Goal: Transaction & Acquisition: Purchase product/service

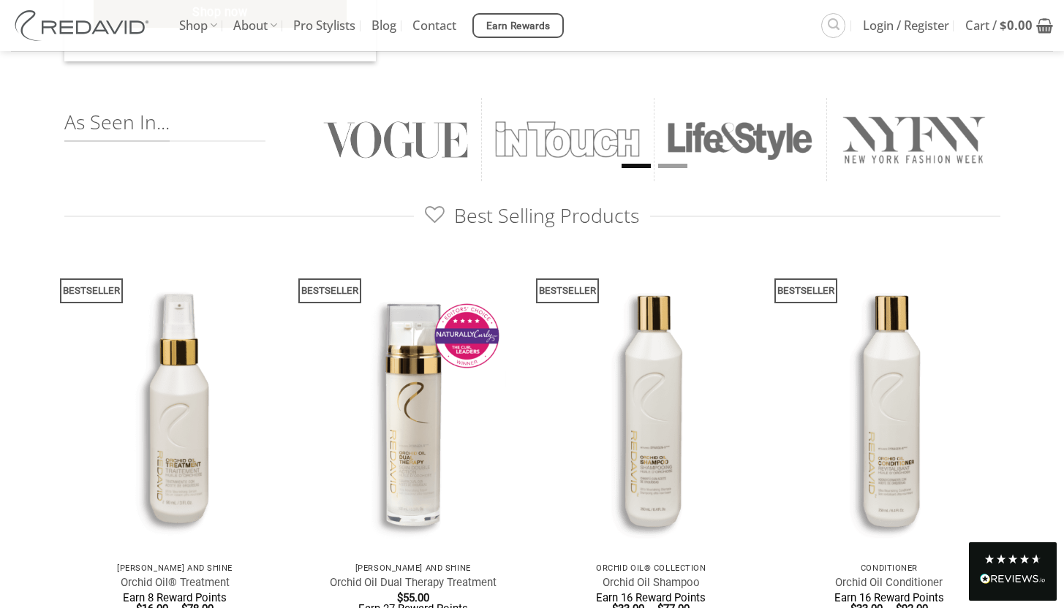
scroll to position [725, 0]
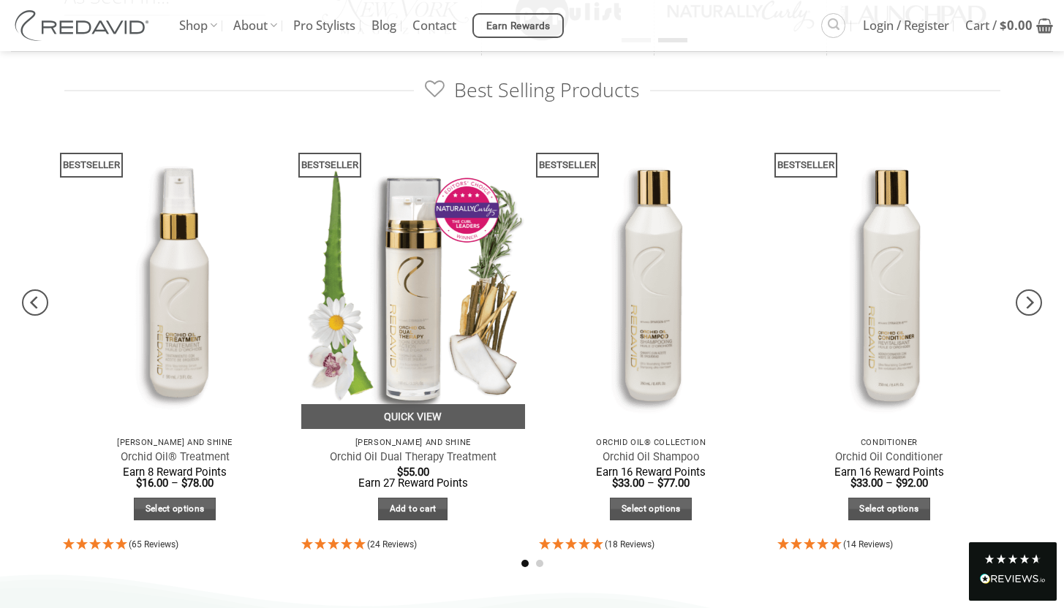
click at [437, 317] on img at bounding box center [413, 280] width 224 height 298
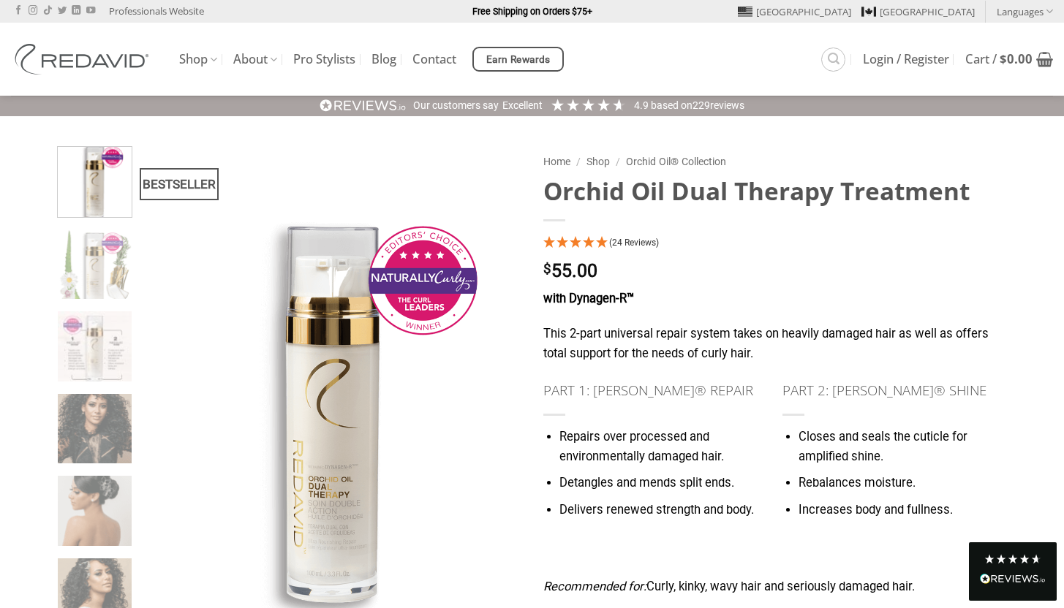
drag, startPoint x: 552, startPoint y: 192, endPoint x: 1017, endPoint y: 189, distance: 465.0
click at [1017, 189] on div "BESTSELLER Home / Shop / Orchid Oil® Collection Orchid Oil Dual Therapy Treatme…" at bounding box center [532, 540] width 1064 height 847
copy h1 "Orchid Oil Dual Therapy Treatment"
